Goal: Task Accomplishment & Management: Use online tool/utility

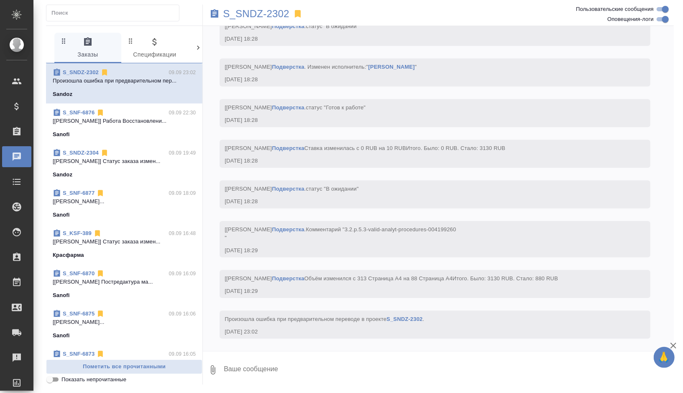
scroll to position [9781, 0]
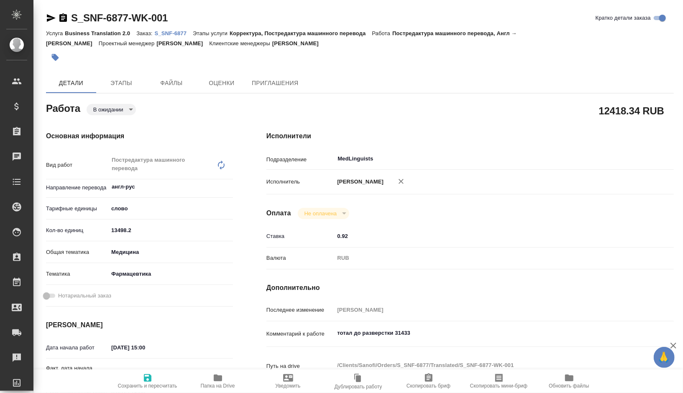
type textarea "x"
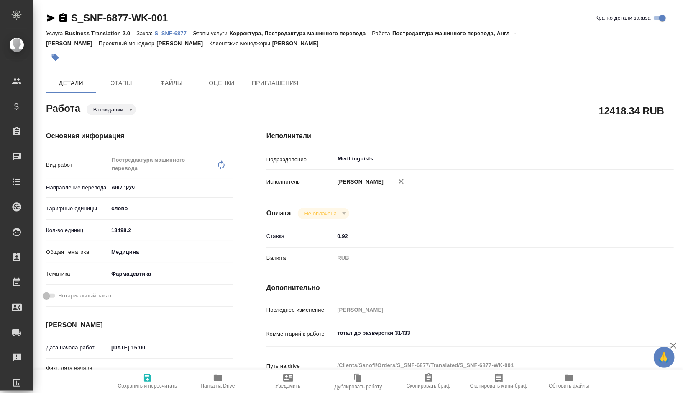
type textarea "x"
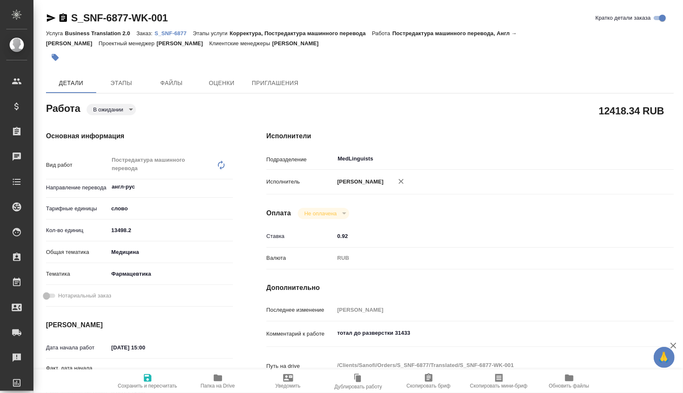
type textarea "x"
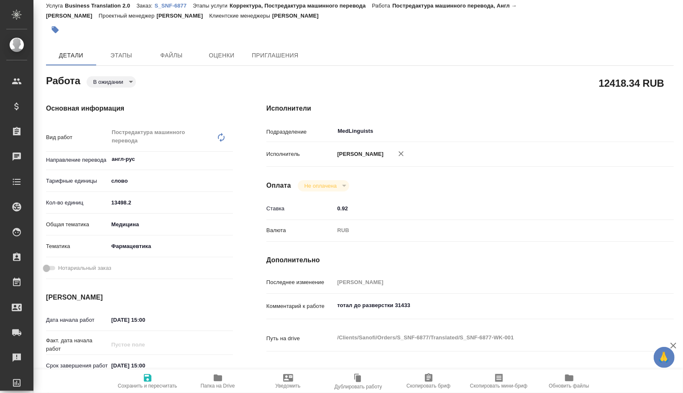
type textarea "x"
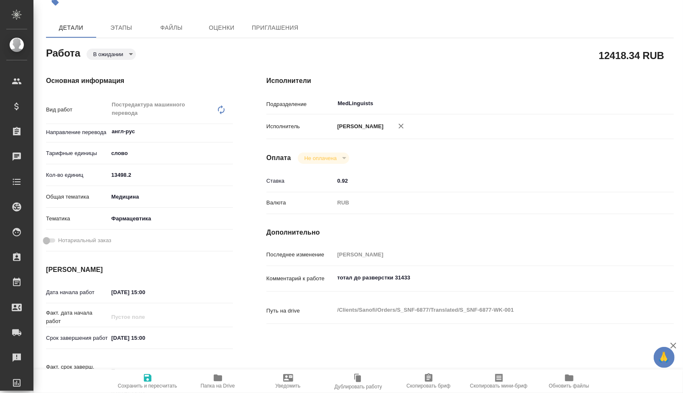
type textarea "x"
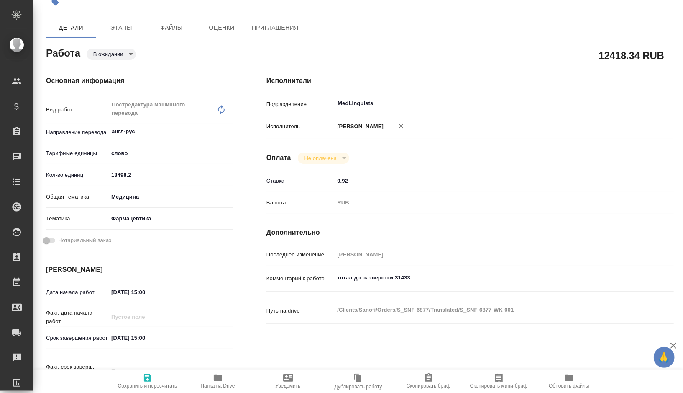
scroll to position [57, 0]
type textarea "x"
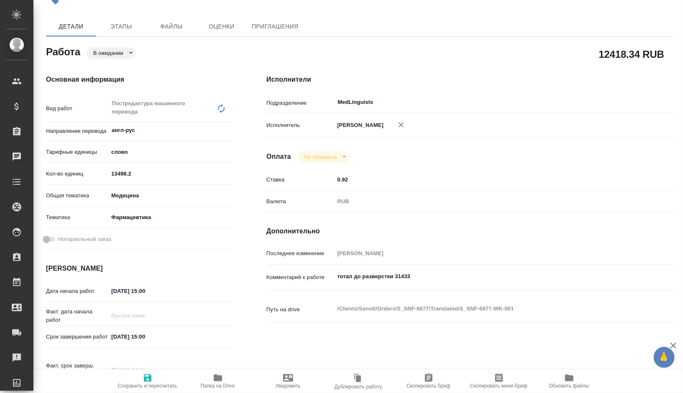
type textarea "x"
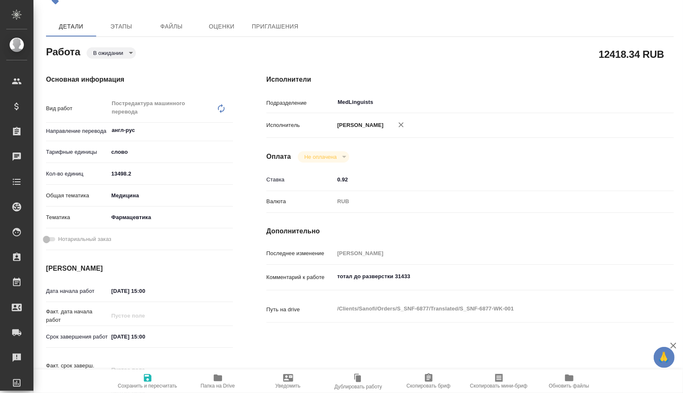
type textarea "x"
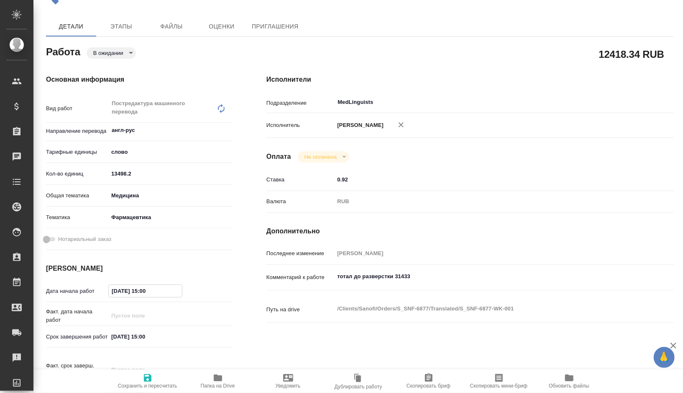
type textarea "x"
drag, startPoint x: 161, startPoint y: 290, endPoint x: 97, endPoint y: 290, distance: 63.6
click at [97, 290] on div "Дата начала работ 11.09.2025 15:00" at bounding box center [139, 290] width 187 height 15
type textarea "x"
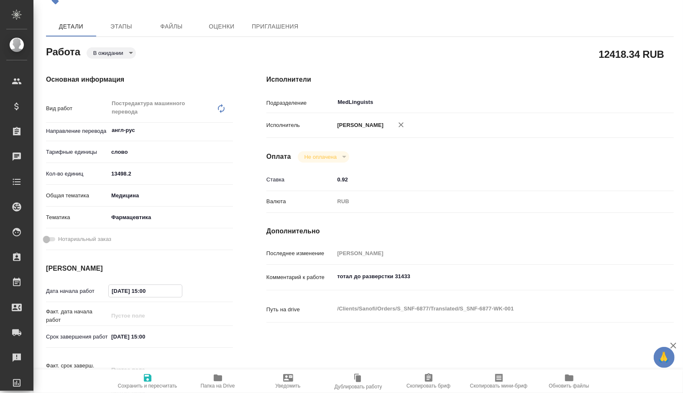
type textarea "x"
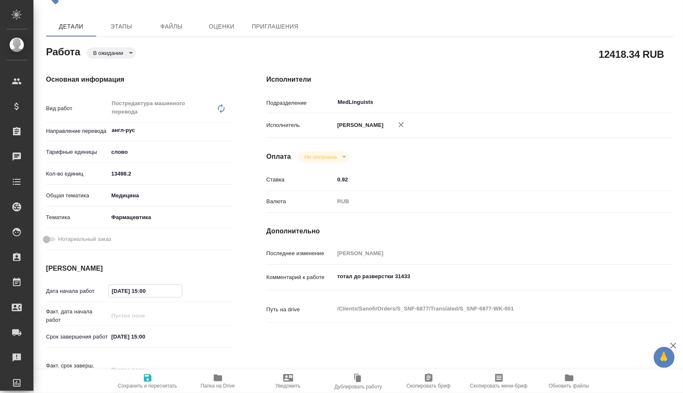
type textarea "x"
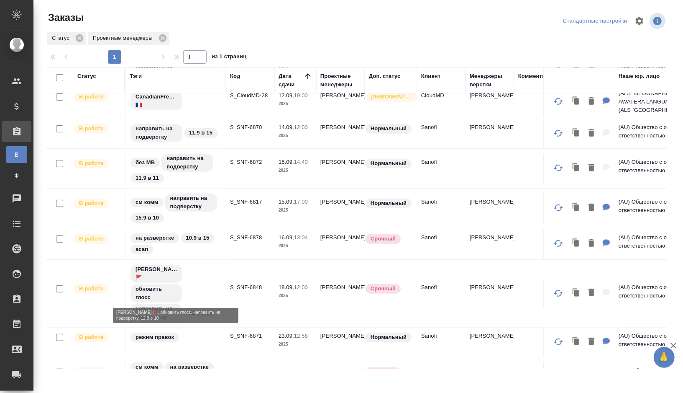
scroll to position [231, 0]
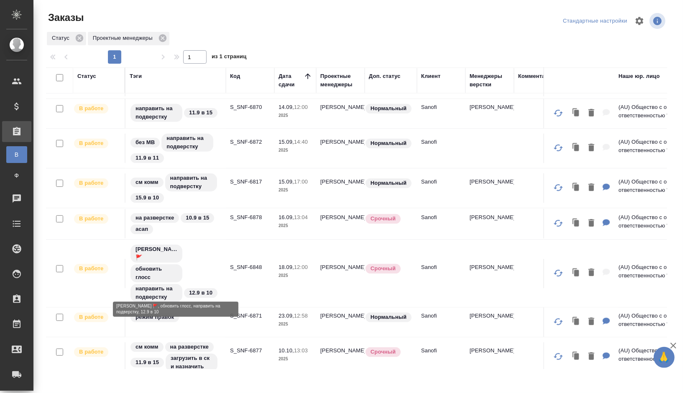
click at [207, 259] on div "[PERSON_NAME] 🚩 обновить глосс направить на подверстку 12.9 в 10" at bounding box center [176, 273] width 92 height 59
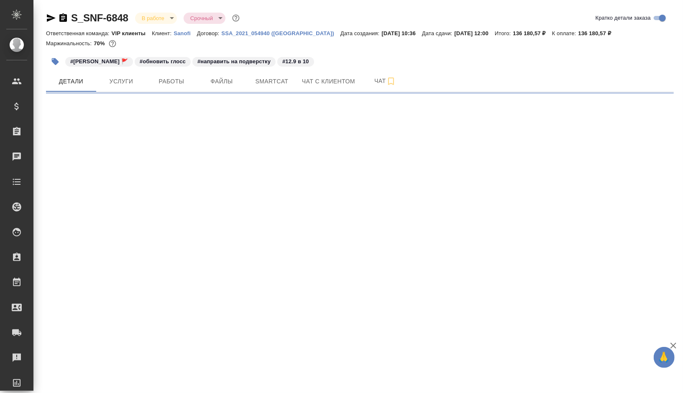
select select "RU"
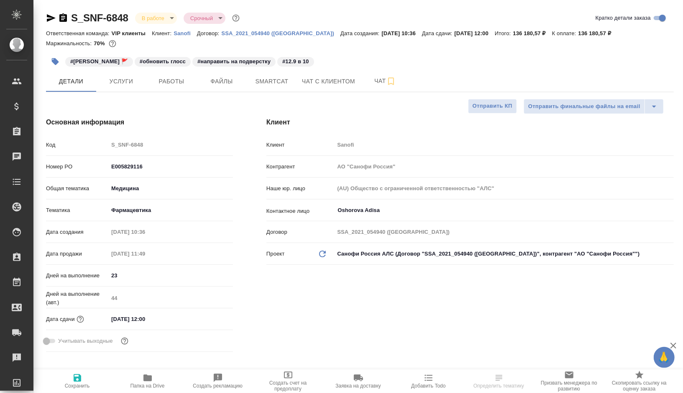
type textarea "x"
type input "[PERSON_NAME]"
type input "Комаров Роман"
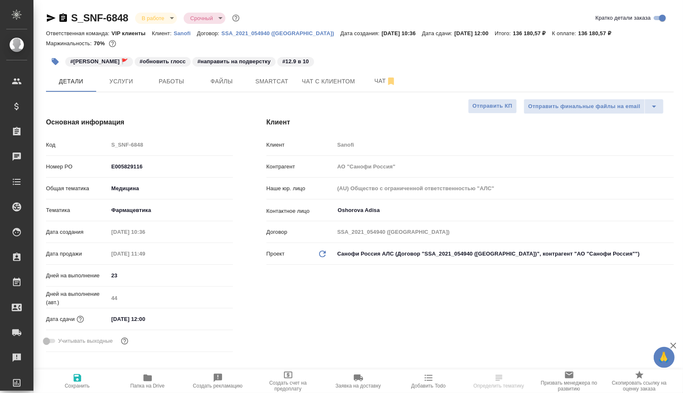
type textarea "x"
click at [167, 87] on button "Работы" at bounding box center [171, 81] width 50 height 21
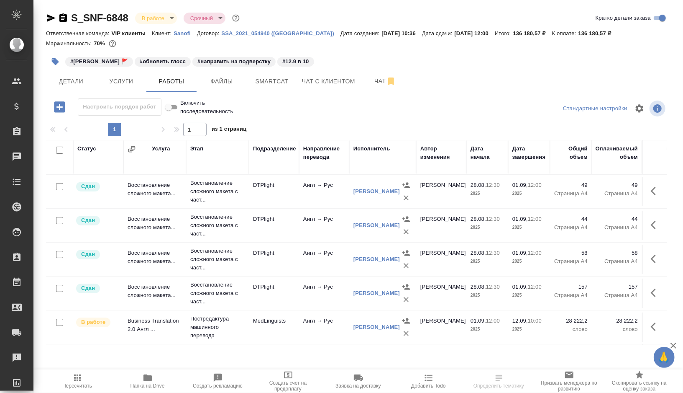
scroll to position [57, 0]
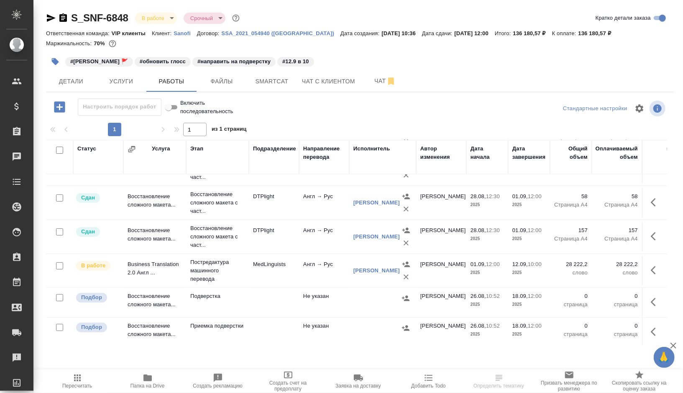
click at [274, 276] on td "MedLinguists" at bounding box center [274, 270] width 50 height 29
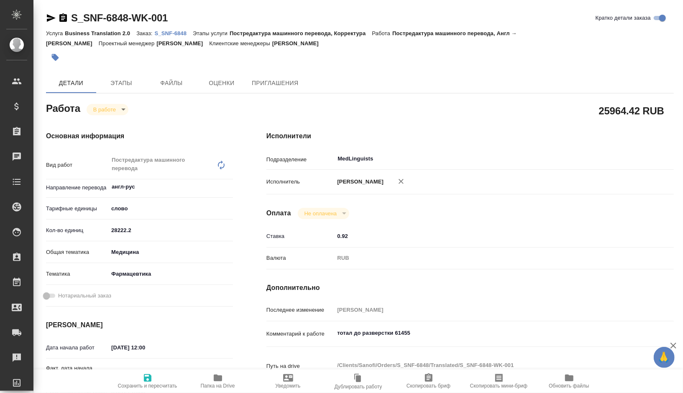
type textarea "x"
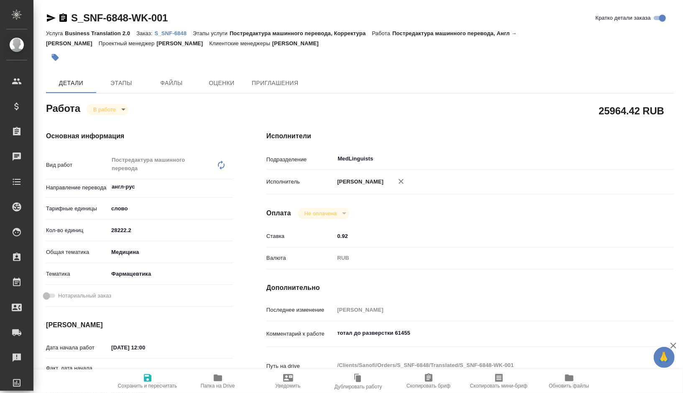
type textarea "x"
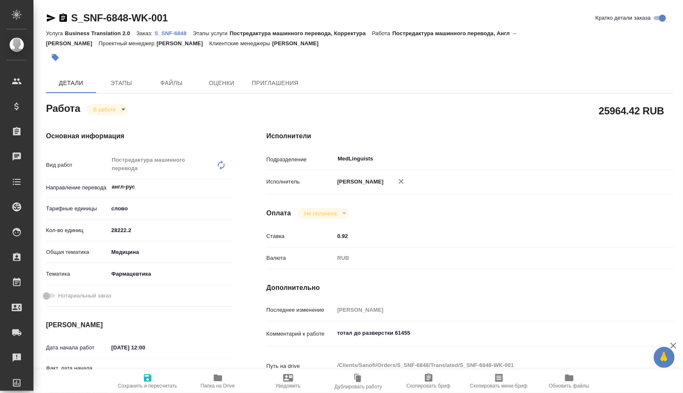
type textarea "x"
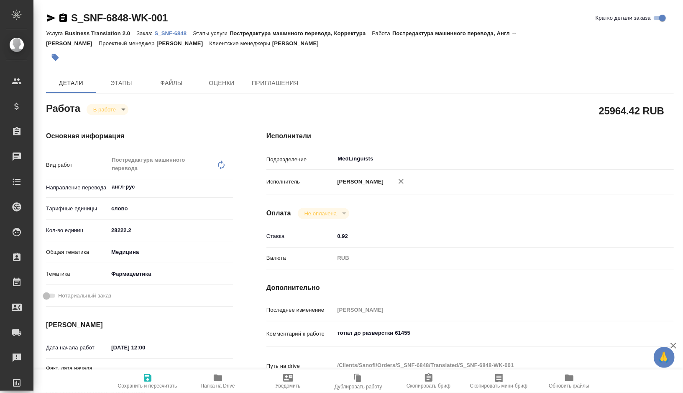
type textarea "x"
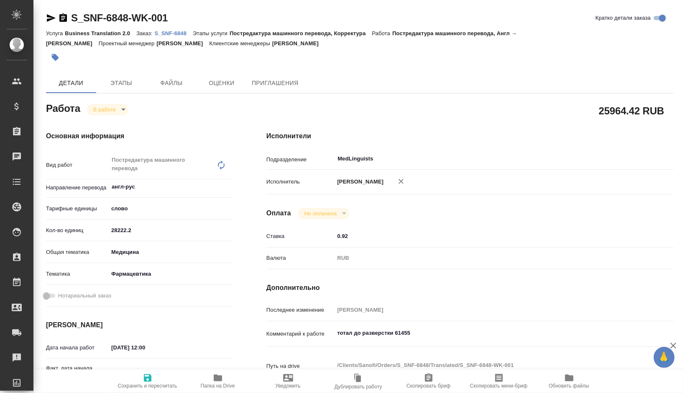
type textarea "x"
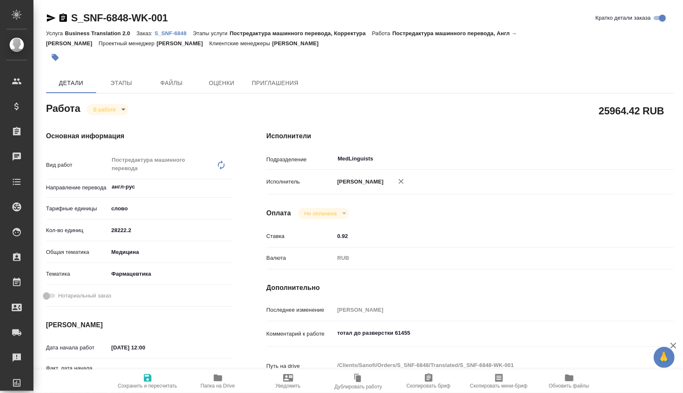
type textarea "x"
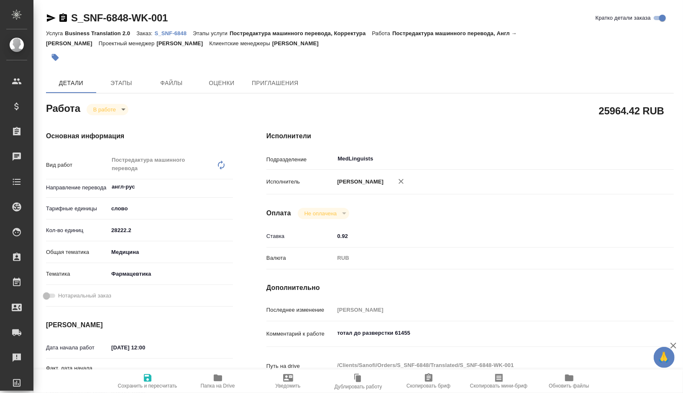
click at [214, 380] on icon "button" at bounding box center [218, 377] width 8 height 7
type textarea "x"
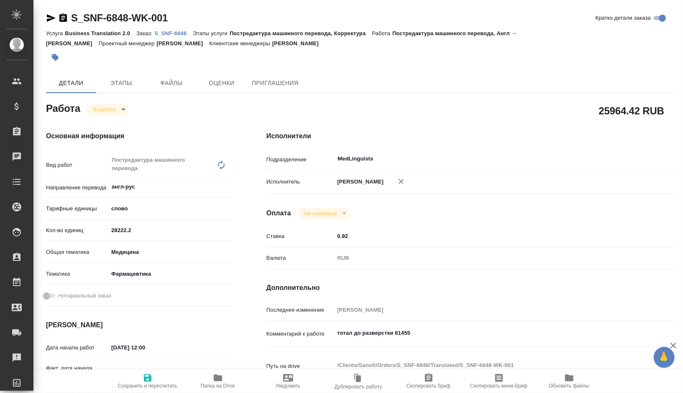
type textarea "x"
